Goal: Task Accomplishment & Management: Manage account settings

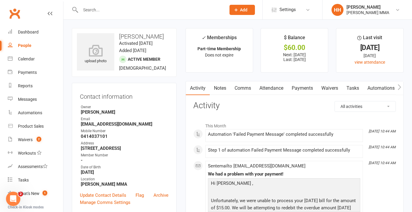
click at [309, 88] on link "Payments" at bounding box center [302, 88] width 30 height 14
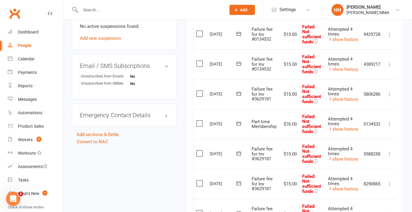
scroll to position [399, 0]
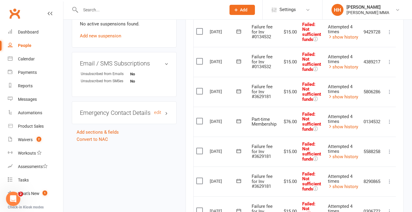
click at [166, 116] on h3 "Emergency Contact Details edit" at bounding box center [124, 112] width 89 height 7
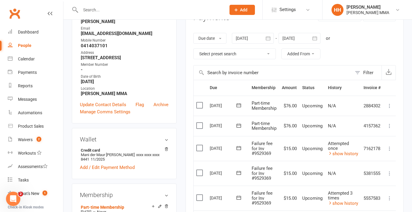
scroll to position [0, 0]
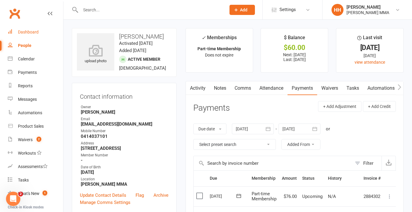
click at [24, 33] on div "Dashboard" at bounding box center [28, 32] width 21 height 5
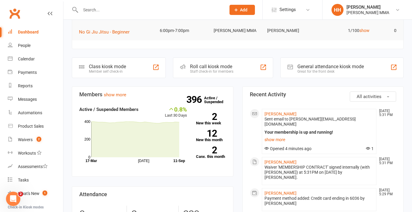
scroll to position [109, 0]
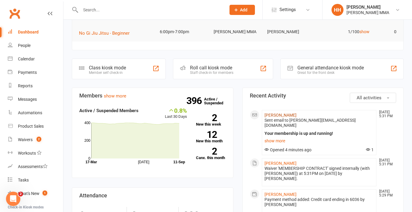
click at [285, 116] on link "[PERSON_NAME]" at bounding box center [280, 115] width 32 height 5
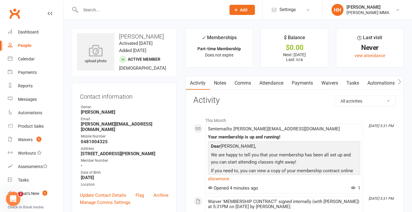
click at [305, 85] on link "Payments" at bounding box center [302, 83] width 30 height 14
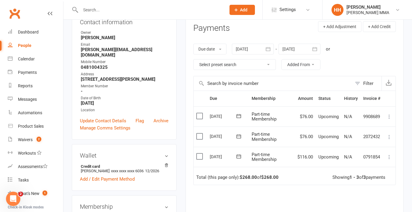
scroll to position [91, 0]
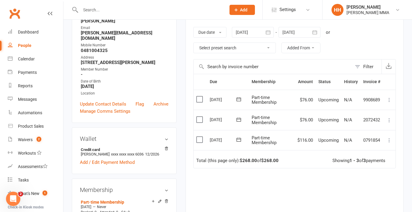
click at [293, 170] on div "Due Contact Membership Amount Status History Invoice # Select this [DATE] [PERS…" at bounding box center [294, 159] width 202 height 171
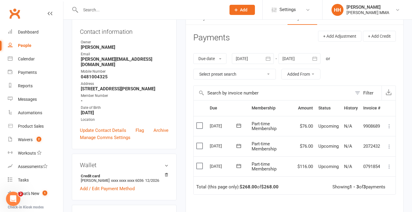
scroll to position [0, 0]
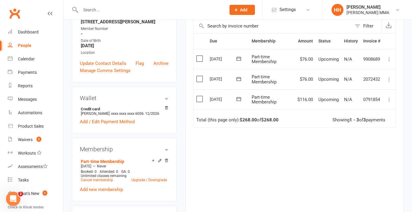
scroll to position [150, 0]
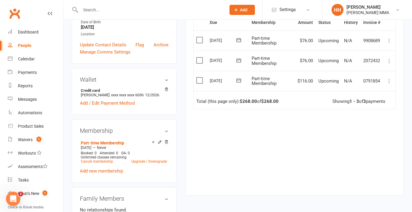
click at [226, 156] on div "Due Contact Membership Amount Status History Invoice # Select this [DATE] [PERS…" at bounding box center [294, 100] width 202 height 171
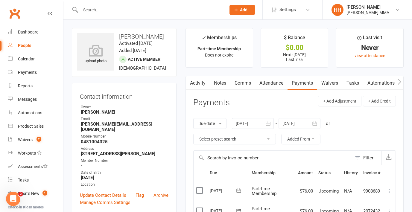
click at [182, 147] on main "✓ Memberships Part-time Membership Does not expire $ Balance $0.00 Next: [DATE]…" at bounding box center [294, 190] width 227 height 324
click at [182, 147] on main "✓ Memberships Part-time Membership Does not expire $ Balance $0.00 Next: 11 Sep…" at bounding box center [294, 190] width 227 height 324
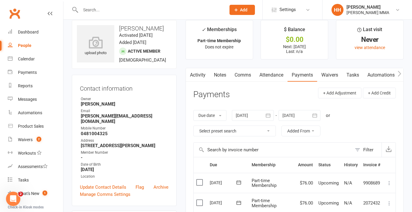
scroll to position [13, 0]
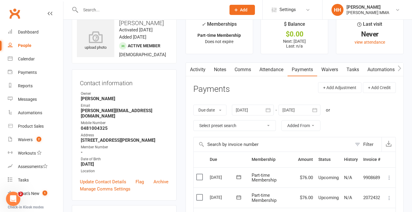
click at [85, 118] on strong "[PERSON_NAME][EMAIL_ADDRESS][DOMAIN_NAME]" at bounding box center [125, 113] width 88 height 11
click at [109, 118] on strong "[PERSON_NAME][EMAIL_ADDRESS][DOMAIN_NAME]" at bounding box center [125, 113] width 88 height 11
click at [182, 134] on main "✓ Memberships Part-time Membership Does not expire $ Balance $0.00 Next: 11 Sep…" at bounding box center [294, 177] width 227 height 324
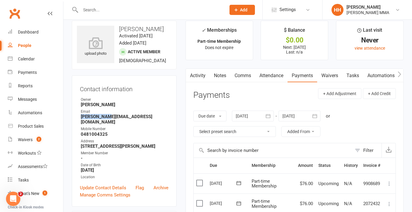
drag, startPoint x: 81, startPoint y: 124, endPoint x: 105, endPoint y: 124, distance: 23.6
click at [105, 124] on strong "[PERSON_NAME][EMAIL_ADDRESS][DOMAIN_NAME]" at bounding box center [125, 119] width 88 height 11
click at [109, 124] on strong "[PERSON_NAME][EMAIL_ADDRESS][DOMAIN_NAME]" at bounding box center [125, 119] width 88 height 11
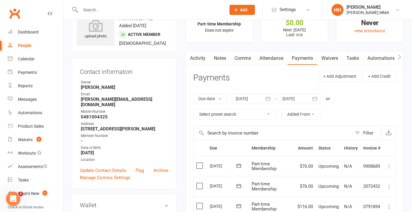
scroll to position [2, 0]
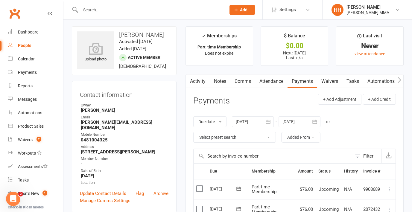
click at [330, 79] on link "Waivers" at bounding box center [329, 81] width 25 height 14
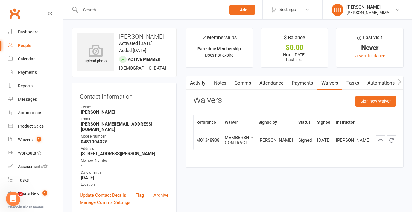
click at [278, 164] on div "Activity Notes Comms Attendance Payments Waivers Tasks Automations Credit balan…" at bounding box center [294, 122] width 218 height 92
click at [369, 102] on button "Sign new Waiver" at bounding box center [375, 101] width 40 height 11
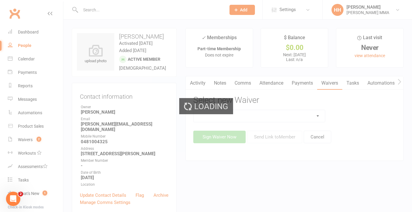
click at [288, 114] on div "Loading" at bounding box center [206, 106] width 412 height 212
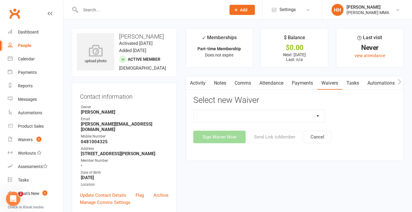
click at [288, 115] on select "Do not use - MEMBER GENERAL WAIVER Do not use - MEMBERSHIP SIGN UP Do not use -…" at bounding box center [259, 116] width 132 height 12
select select "10455"
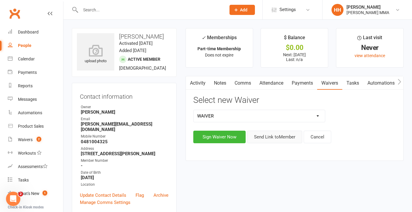
click at [271, 136] on button "Send Link to Member" at bounding box center [274, 137] width 55 height 13
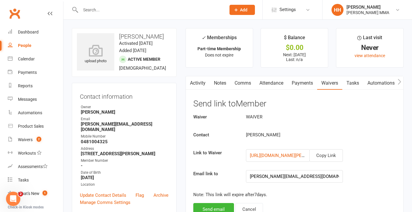
scroll to position [25, 0]
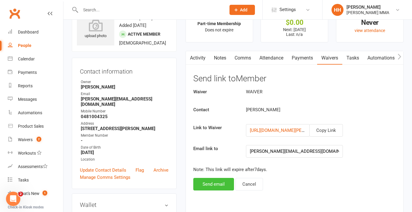
click at [216, 186] on button "Send email" at bounding box center [213, 184] width 41 height 13
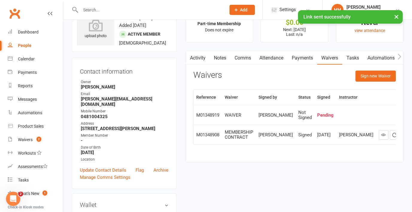
scroll to position [0, 0]
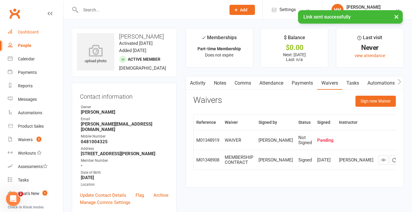
click at [37, 30] on div "Dashboard" at bounding box center [28, 32] width 21 height 5
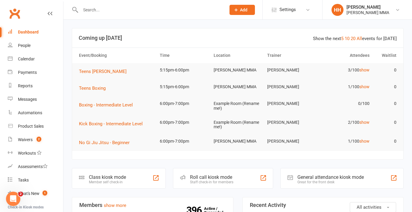
click at [105, 7] on input "text" at bounding box center [150, 10] width 143 height 8
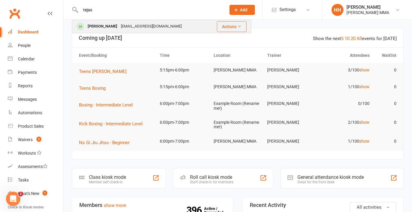
type input "tejas"
click at [118, 21] on div "Tejas Singh Gill Tejasgill2009@gmail.com" at bounding box center [140, 26] width 137 height 12
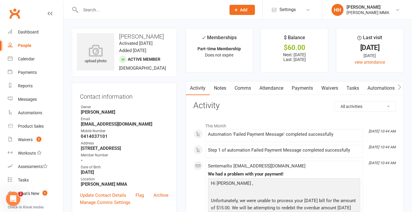
click at [251, 83] on link "Comms" at bounding box center [242, 88] width 25 height 14
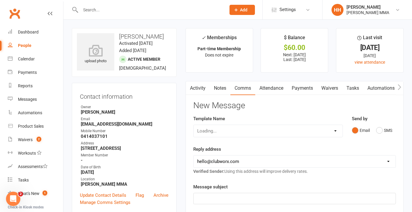
click at [273, 84] on link "Attendance" at bounding box center [271, 88] width 32 height 14
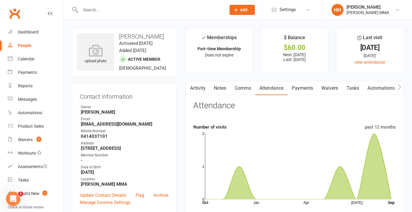
click at [306, 90] on link "Payments" at bounding box center [302, 88] width 30 height 14
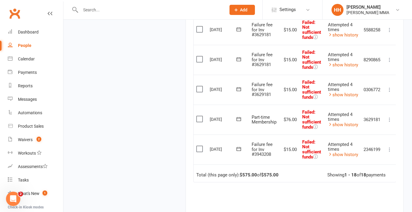
scroll to position [523, 0]
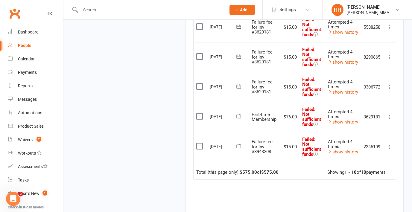
click at [391, 145] on icon at bounding box center [389, 147] width 6 height 6
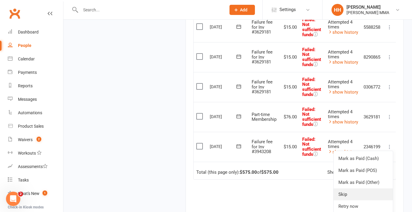
click at [350, 191] on link "Skip" at bounding box center [362, 194] width 59 height 12
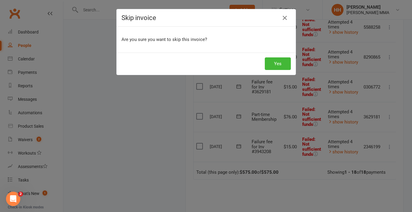
click at [288, 70] on div "Yes" at bounding box center [206, 64] width 179 height 22
click at [271, 64] on button "Yes" at bounding box center [278, 63] width 26 height 13
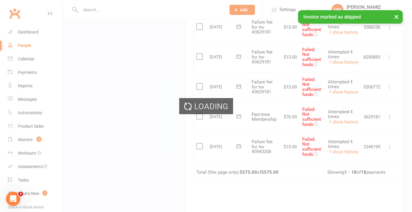
click at [389, 116] on icon at bounding box center [389, 117] width 6 height 6
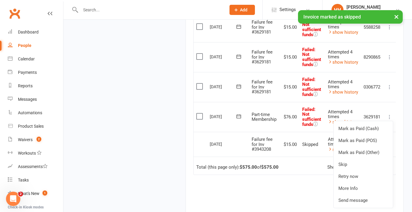
click at [294, 139] on td "$15.00" at bounding box center [289, 144] width 20 height 25
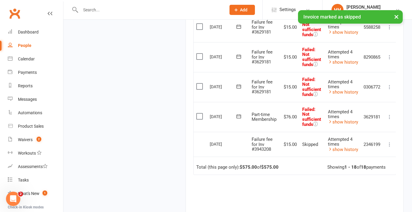
scroll to position [509, 0]
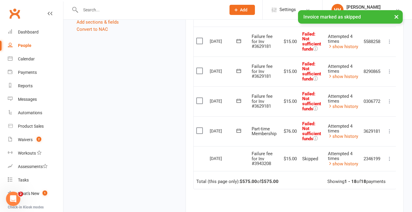
click at [388, 101] on icon at bounding box center [389, 101] width 6 height 6
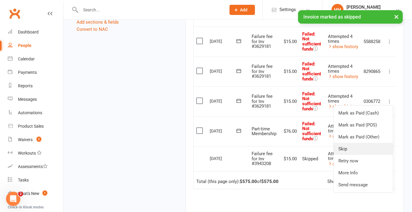
click at [362, 144] on link "Skip" at bounding box center [362, 149] width 59 height 12
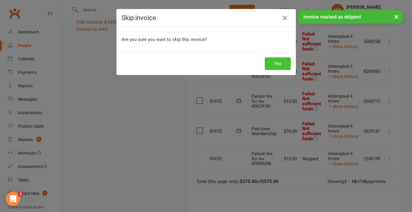
click at [284, 65] on button "Yes" at bounding box center [278, 63] width 26 height 13
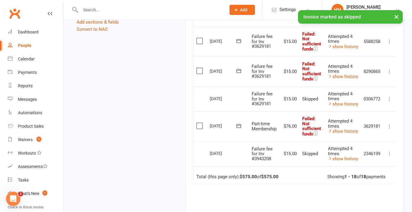
click at [390, 69] on icon at bounding box center [389, 71] width 6 height 6
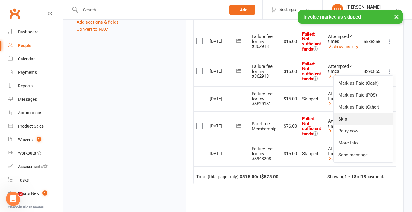
click at [361, 113] on link "Skip" at bounding box center [362, 119] width 59 height 12
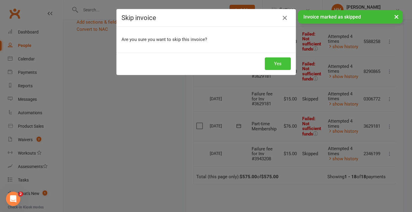
click at [280, 61] on button "Yes" at bounding box center [278, 63] width 26 height 13
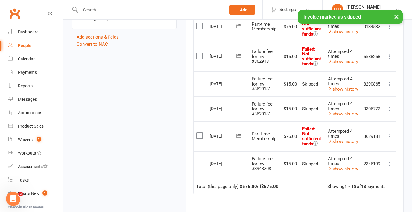
scroll to position [490, 0]
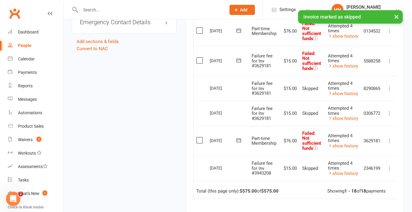
click at [391, 58] on icon at bounding box center [389, 61] width 6 height 6
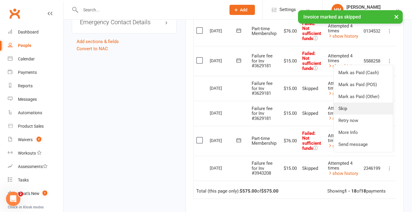
click at [364, 104] on link "Skip" at bounding box center [362, 109] width 59 height 12
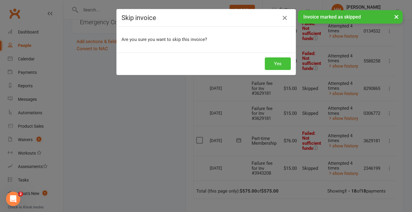
click at [281, 64] on button "Yes" at bounding box center [278, 63] width 26 height 13
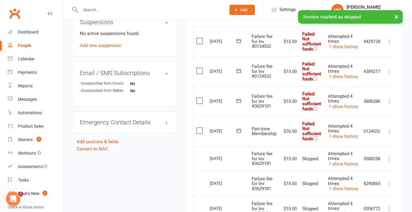
scroll to position [388, 0]
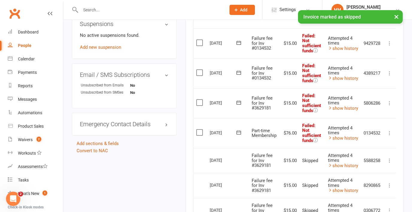
click at [390, 100] on icon at bounding box center [389, 103] width 6 height 6
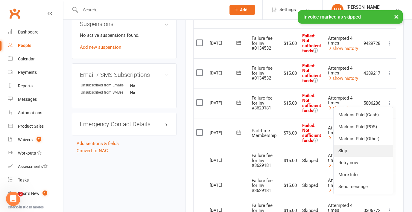
click at [358, 147] on link "Skip" at bounding box center [362, 151] width 59 height 12
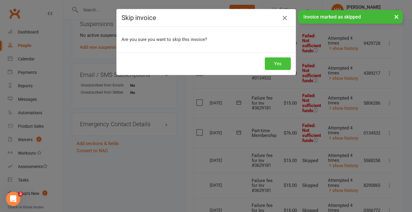
click at [288, 67] on button "Yes" at bounding box center [278, 63] width 26 height 13
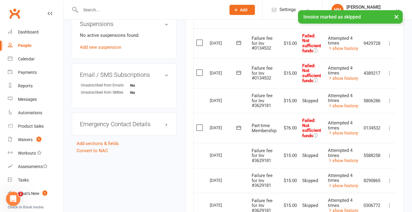
click at [391, 73] on icon at bounding box center [389, 73] width 6 height 6
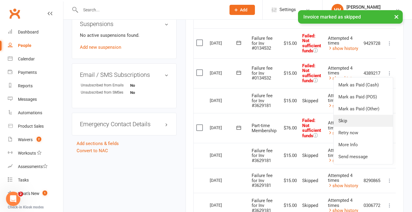
click at [370, 117] on link "Skip" at bounding box center [362, 121] width 59 height 12
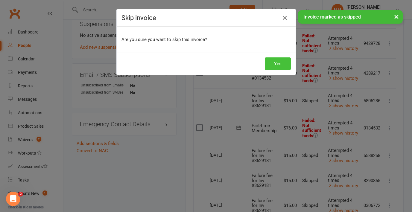
click at [273, 61] on button "Yes" at bounding box center [278, 63] width 26 height 13
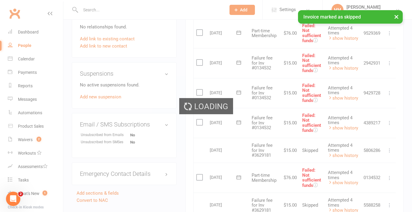
scroll to position [336, 0]
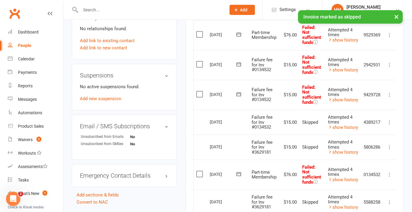
click at [390, 94] on icon at bounding box center [389, 95] width 6 height 6
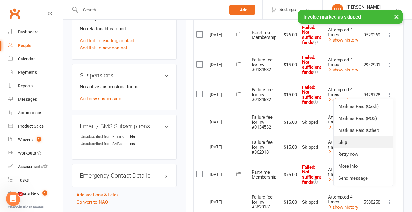
click at [357, 138] on link "Skip" at bounding box center [362, 142] width 59 height 12
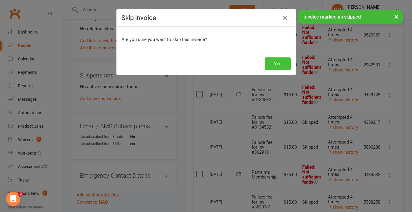
click at [273, 64] on button "Yes" at bounding box center [278, 63] width 26 height 13
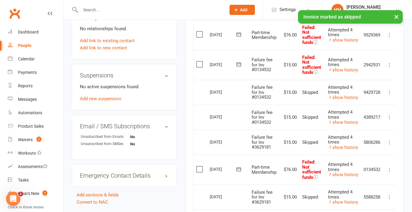
click at [389, 63] on icon at bounding box center [389, 65] width 6 height 6
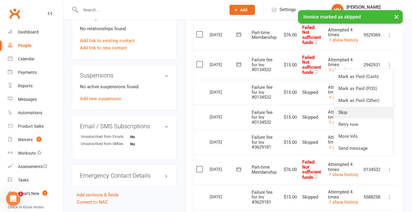
click at [350, 110] on link "Skip" at bounding box center [362, 112] width 59 height 12
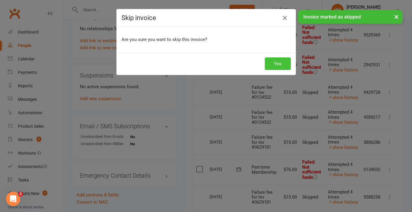
click at [284, 58] on button "Yes" at bounding box center [278, 63] width 26 height 13
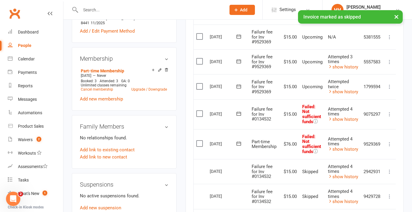
scroll to position [227, 0]
click at [389, 112] on icon at bounding box center [389, 114] width 6 height 6
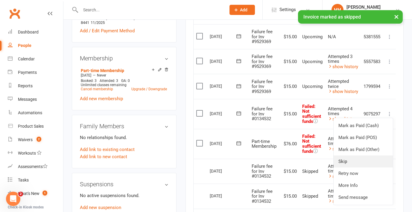
click at [356, 158] on link "Skip" at bounding box center [362, 161] width 59 height 12
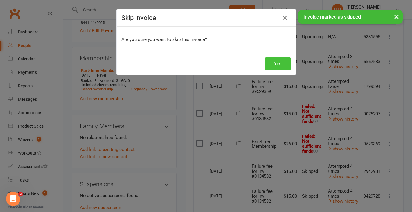
click at [280, 62] on button "Yes" at bounding box center [278, 63] width 26 height 13
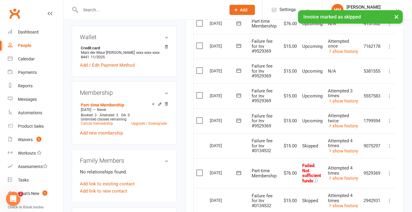
scroll to position [206, 0]
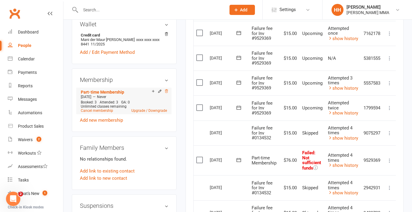
click at [164, 93] on icon at bounding box center [166, 91] width 4 height 4
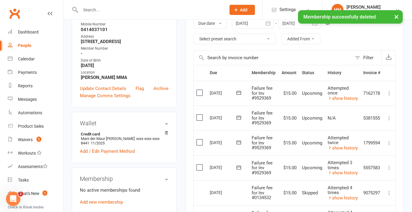
scroll to position [106, 0]
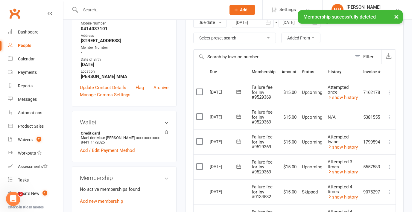
click at [391, 94] on icon at bounding box center [389, 92] width 6 height 6
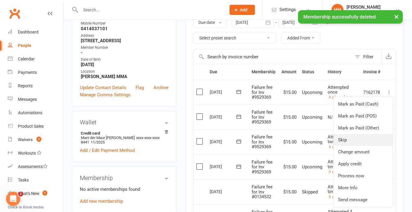
click at [362, 139] on link "Skip" at bounding box center [362, 140] width 59 height 12
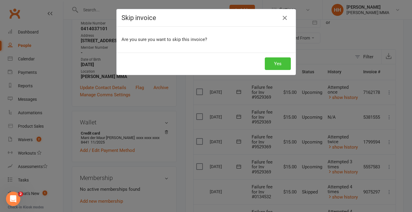
click at [277, 66] on button "Yes" at bounding box center [278, 63] width 26 height 13
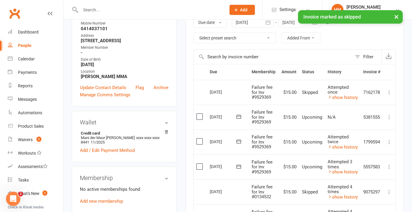
click at [389, 118] on icon at bounding box center [389, 117] width 6 height 6
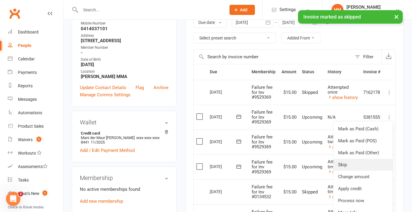
click at [361, 164] on link "Skip" at bounding box center [362, 165] width 59 height 12
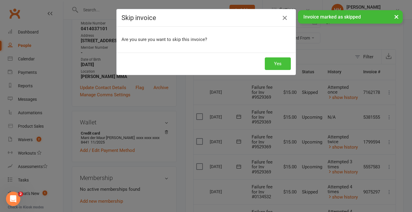
click at [274, 62] on button "Yes" at bounding box center [278, 63] width 26 height 13
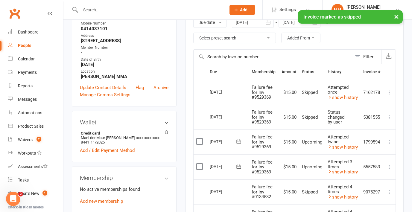
click at [390, 141] on icon at bounding box center [389, 142] width 6 height 6
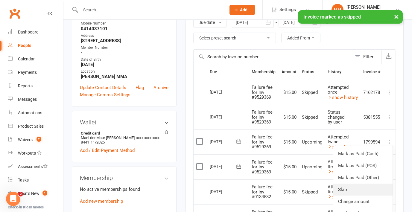
click at [358, 189] on link "Skip" at bounding box center [362, 190] width 59 height 12
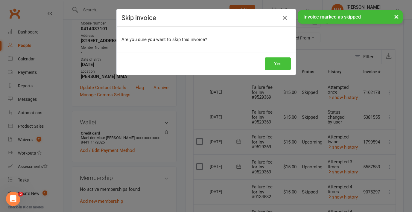
click at [275, 63] on button "Yes" at bounding box center [278, 63] width 26 height 13
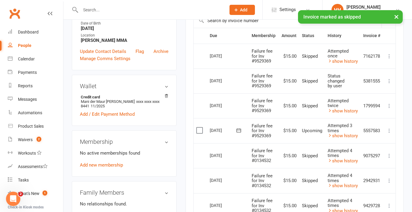
scroll to position [155, 0]
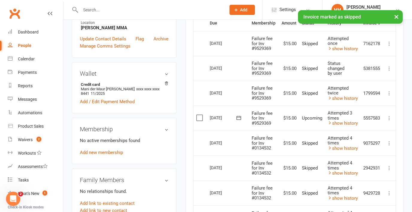
click at [388, 117] on icon at bounding box center [389, 118] width 6 height 6
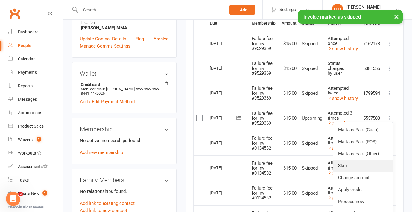
click at [357, 161] on link "Skip" at bounding box center [362, 166] width 59 height 12
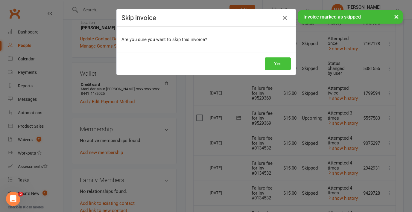
click at [272, 65] on button "Yes" at bounding box center [278, 63] width 26 height 13
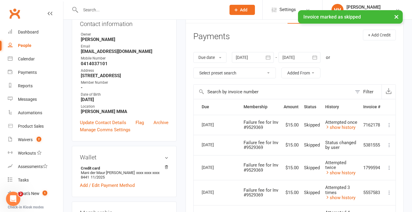
scroll to position [0, 0]
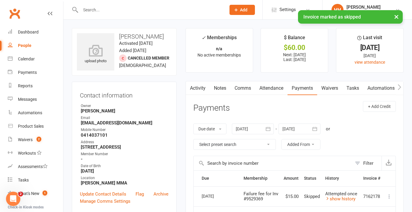
click at [193, 90] on button "button" at bounding box center [189, 87] width 7 height 13
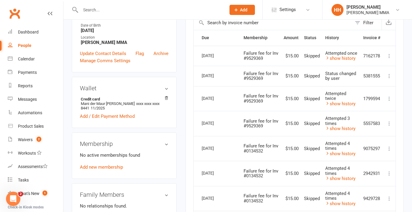
scroll to position [153, 0]
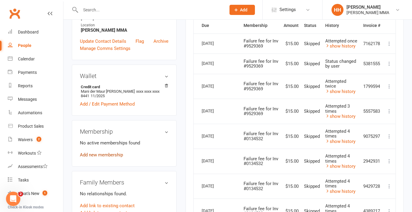
click at [110, 158] on link "Add new membership" at bounding box center [101, 154] width 43 height 5
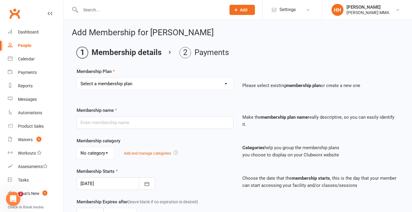
click at [171, 83] on select "Select a membership plan Create new Membership Plan Unlimited Membership Part-t…" at bounding box center [155, 84] width 156 height 12
select select "2"
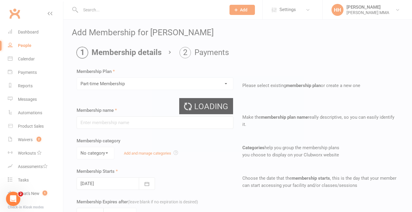
type input "Part-time Membership"
select select "0"
type input "0"
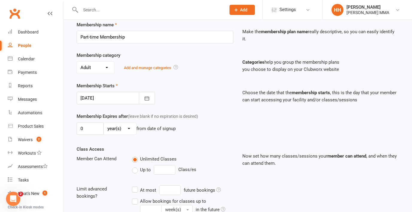
scroll to position [168, 0]
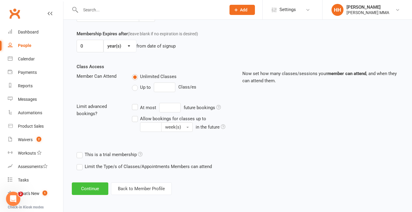
click at [99, 186] on button "Continue" at bounding box center [90, 188] width 36 height 13
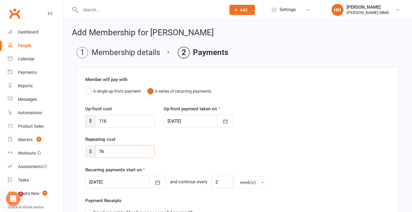
click at [126, 155] on input "76" at bounding box center [125, 151] width 60 height 13
click at [126, 120] on input "116" at bounding box center [125, 121] width 60 height 13
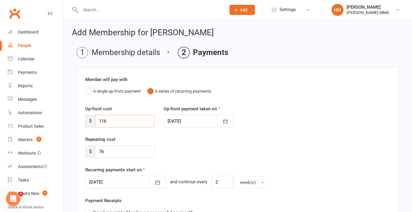
click at [126, 120] on input "116" at bounding box center [125, 121] width 60 height 13
paste input "7"
type input "76"
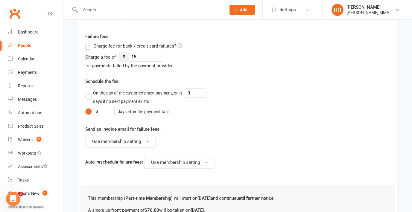
scroll to position [338, 0]
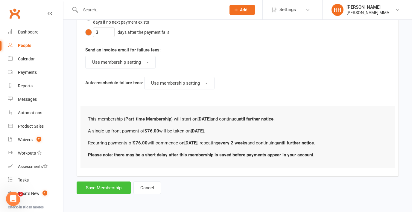
click at [106, 187] on button "Save Membership" at bounding box center [104, 188] width 54 height 13
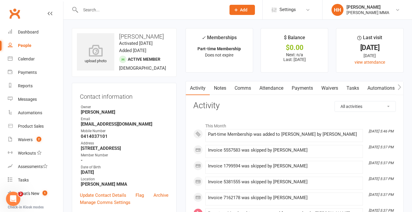
click at [298, 85] on link "Payments" at bounding box center [302, 88] width 30 height 14
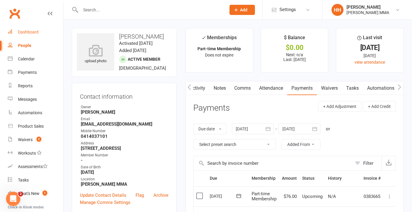
click at [44, 33] on link "Dashboard" at bounding box center [35, 31] width 55 height 13
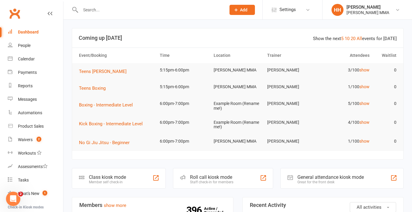
click at [108, 6] on input "text" at bounding box center [150, 10] width 143 height 8
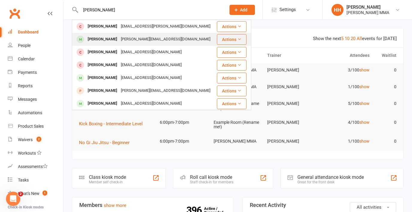
type input "matthew"
click at [130, 37] on div "[PERSON_NAME][EMAIL_ADDRESS][DOMAIN_NAME]" at bounding box center [165, 39] width 93 height 9
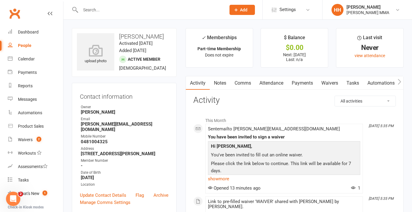
click at [311, 80] on link "Payments" at bounding box center [302, 83] width 30 height 14
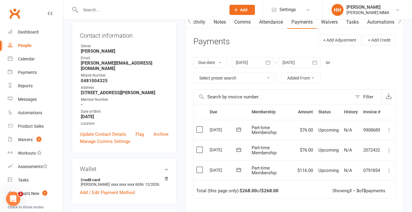
scroll to position [60, 0]
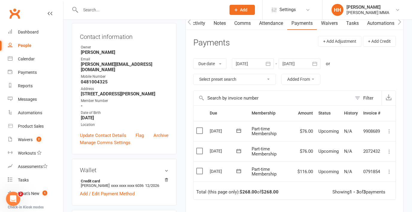
click at [349, 88] on div "Due date Due date Date paid Date failed Date settled 11 Aug 2025 August 2025 Su…" at bounding box center [294, 71] width 202 height 38
click at [352, 82] on div "Due date Due date Date paid Date failed Date settled 11 Aug 2025 August 2025 Su…" at bounding box center [294, 71] width 202 height 38
click at [350, 86] on div "Due date Due date Date paid Date failed Date settled 11 Aug 2025 August 2025 Su…" at bounding box center [294, 71] width 202 height 38
click at [358, 68] on div "Due date Due date Date paid Date failed Date settled 11 Aug 2025 August 2025 Su…" at bounding box center [294, 71] width 202 height 38
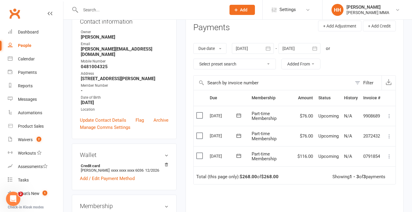
click at [322, 189] on div "Due Contact Membership Amount Status History Invoice # Select this [DATE] [PERS…" at bounding box center [294, 175] width 202 height 171
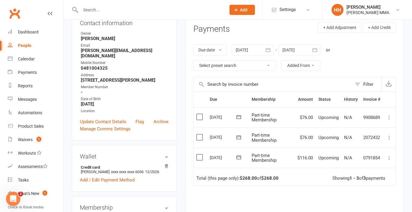
click at [303, 193] on div "Due Contact Membership Amount Status History Invoice # Select this [DATE] [PERS…" at bounding box center [294, 177] width 202 height 171
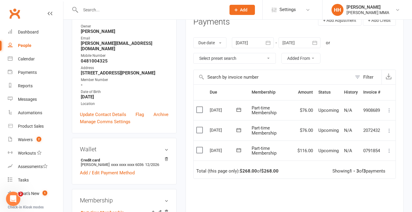
scroll to position [103, 0]
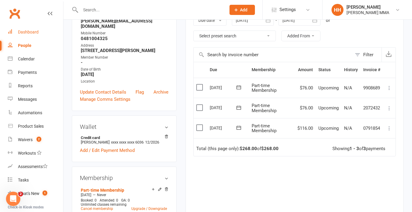
click at [41, 30] on link "Dashboard" at bounding box center [35, 31] width 55 height 13
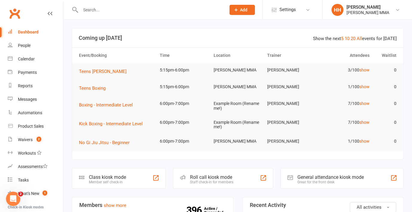
click at [316, 11] on li "Settings Membership Plans Event Templates Appointment Types Website Image Libra…" at bounding box center [292, 9] width 60 height 19
click at [308, 11] on icon at bounding box center [307, 9] width 5 height 5
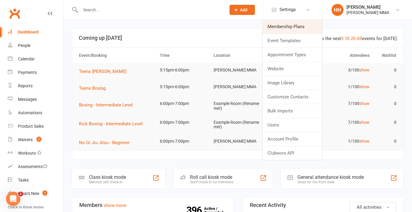
click at [304, 24] on link "Membership Plans" at bounding box center [293, 27] width 60 height 14
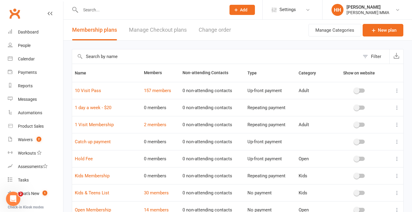
click at [312, 47] on div "Filter Name Members Non-attending Contacts Type Category Show on website 10 Vis…" at bounding box center [237, 165] width 348 height 249
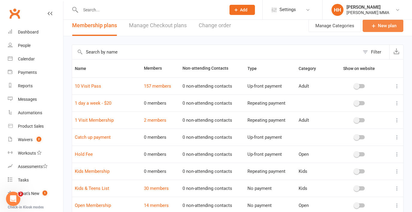
click at [376, 31] on link "New plan" at bounding box center [382, 25] width 41 height 13
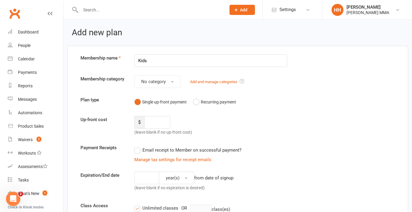
click at [172, 62] on input "Kids" at bounding box center [210, 60] width 153 height 13
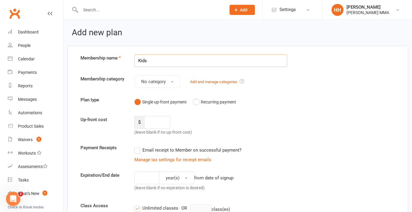
click at [172, 62] on input "Kids" at bounding box center [210, 60] width 153 height 13
drag, startPoint x: 180, startPoint y: 61, endPoint x: 152, endPoint y: 60, distance: 28.7
click at [152, 60] on input "Teens direct debit" at bounding box center [210, 60] width 153 height 13
click at [186, 61] on input "Teens direct debit" at bounding box center [210, 60] width 153 height 13
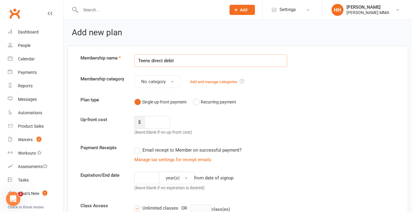
drag, startPoint x: 151, startPoint y: 58, endPoint x: 184, endPoint y: 62, distance: 33.4
click at [184, 62] on input "Teens direct debit" at bounding box center [210, 60] width 153 height 13
click at [152, 60] on input "Teens direct debit" at bounding box center [210, 60] width 153 height 13
type input "Teens class direct debit"
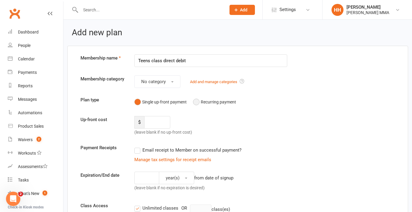
click at [195, 101] on button "Recurring payment" at bounding box center [214, 101] width 43 height 11
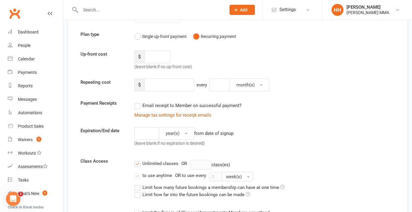
scroll to position [66, 0]
click at [173, 89] on input "number" at bounding box center [169, 84] width 50 height 13
type input "30"
click at [260, 86] on button "month(s)" at bounding box center [249, 84] width 40 height 13
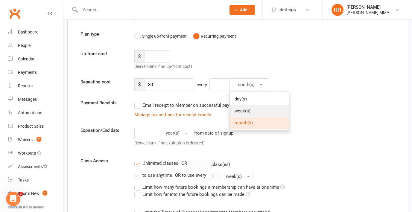
click at [260, 109] on link "week(s)" at bounding box center [259, 111] width 59 height 12
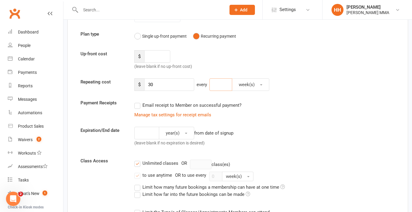
click at [222, 87] on input "number" at bounding box center [220, 84] width 23 height 13
type input "2"
click at [307, 87] on div "$ 30 every 2 week(s)" at bounding box center [251, 84] width 243 height 13
click at [157, 84] on input "30" at bounding box center [169, 84] width 50 height 13
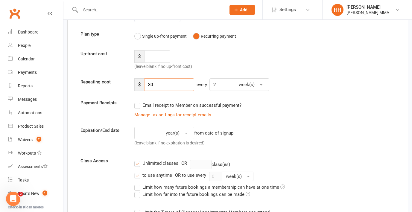
click at [157, 84] on input "30" at bounding box center [169, 84] width 50 height 13
type input "60"
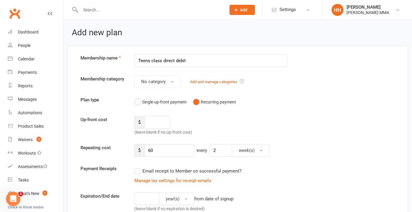
scroll to position [19, 0]
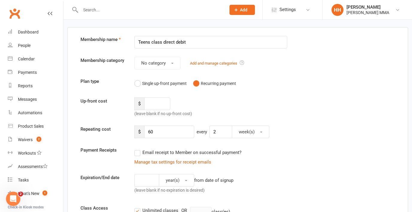
click at [292, 114] on div "Up-front cost $ (leave blank if no up-front cost)" at bounding box center [237, 107] width 323 height 20
click at [282, 87] on div "Single up-front payment Recurring payment" at bounding box center [210, 83] width 153 height 11
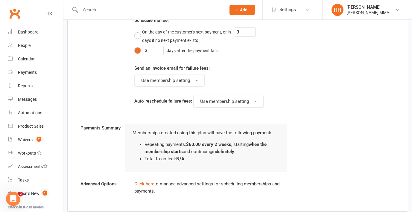
scroll to position [469, 0]
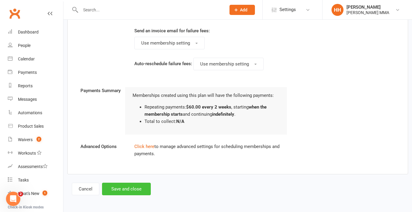
click at [138, 184] on button "Save and close" at bounding box center [126, 189] width 49 height 13
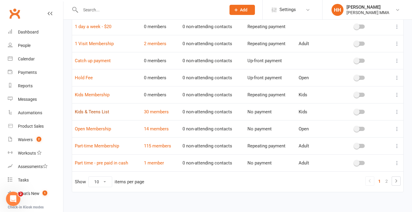
scroll to position [86, 0]
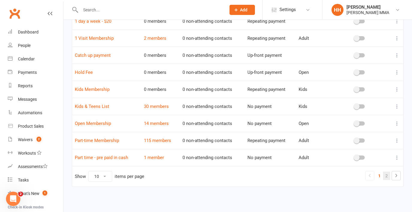
click at [385, 176] on link "2" at bounding box center [386, 176] width 7 height 8
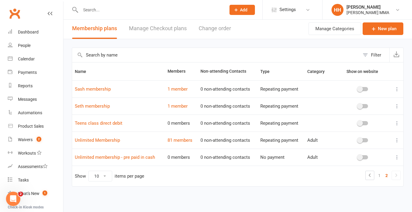
scroll to position [1, 0]
click at [111, 124] on link "Teens class direct debit" at bounding box center [99, 123] width 48 height 5
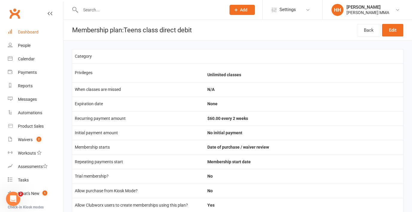
click at [39, 30] on link "Dashboard" at bounding box center [35, 31] width 55 height 13
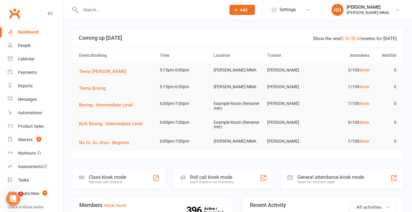
click at [385, 28] on section "Show the next 5 10 20 All events for today Coming up Today Event/Booking Time L…" at bounding box center [238, 94] width 332 height 132
